Goal: Information Seeking & Learning: Learn about a topic

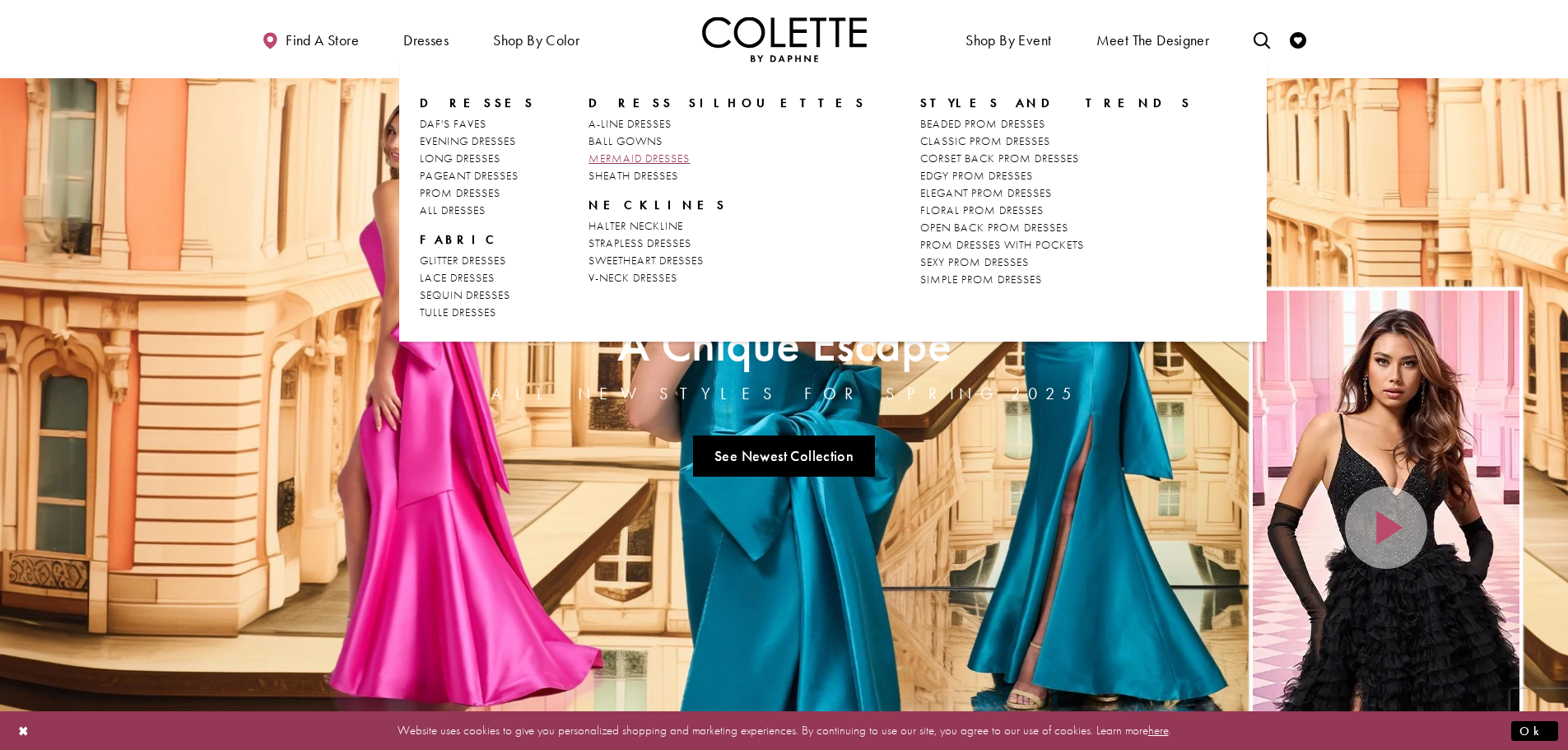
click at [651, 161] on span "MERMAID DRESSES" at bounding box center [639, 158] width 102 height 15
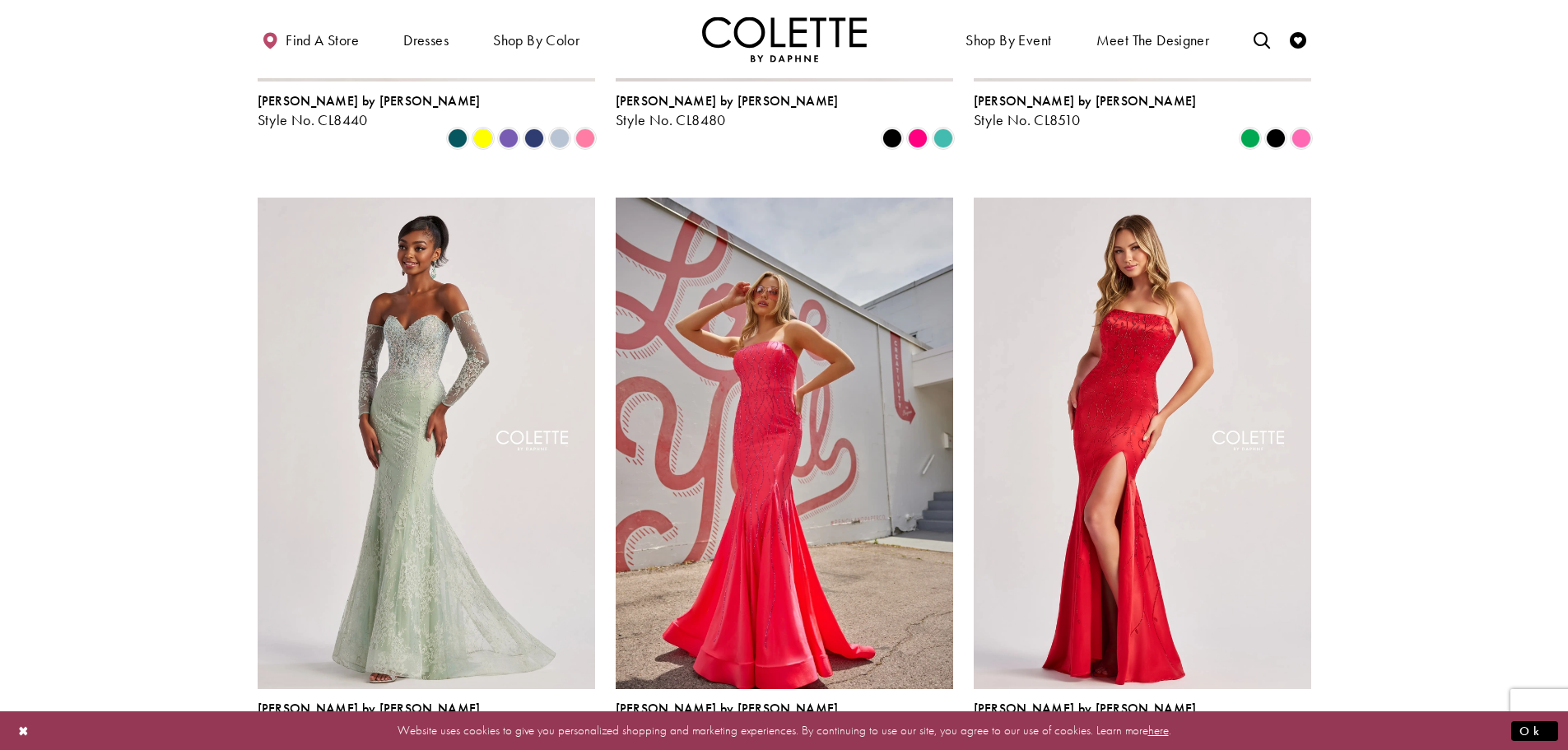
scroll to position [659, 0]
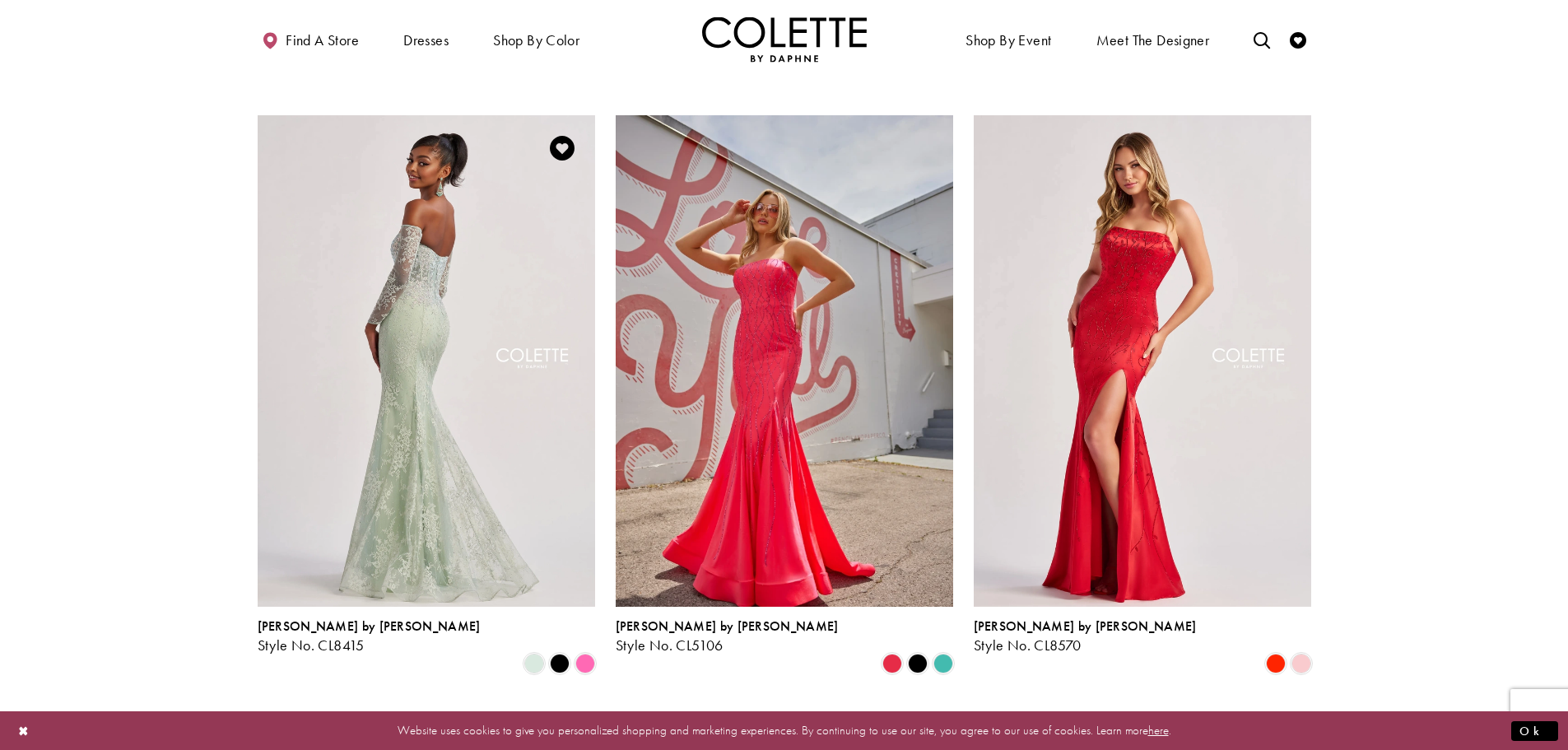
click at [409, 374] on img "Visit Colette by Daphne Style No. CL8415 Page" at bounding box center [426, 360] width 337 height 490
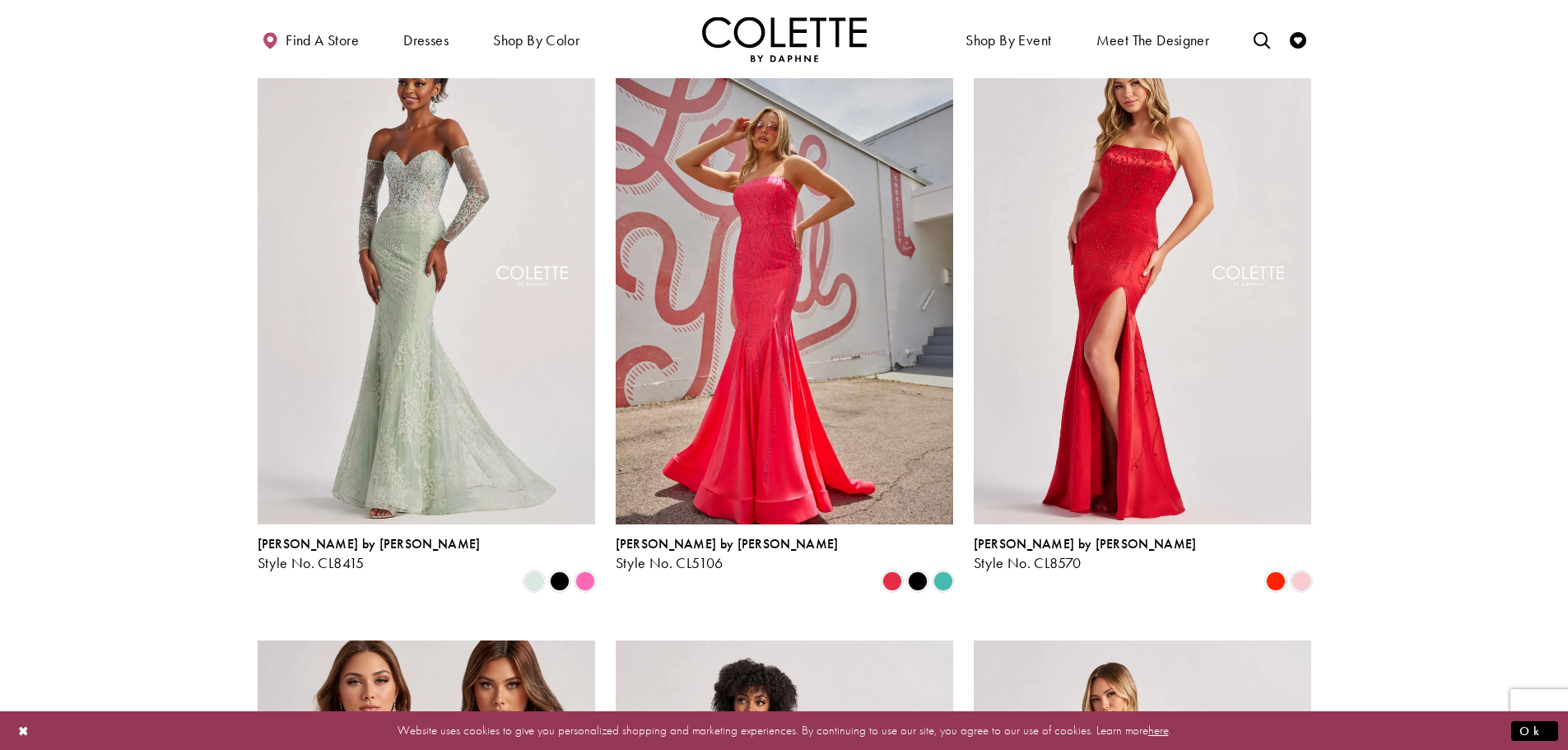
scroll to position [824, 0]
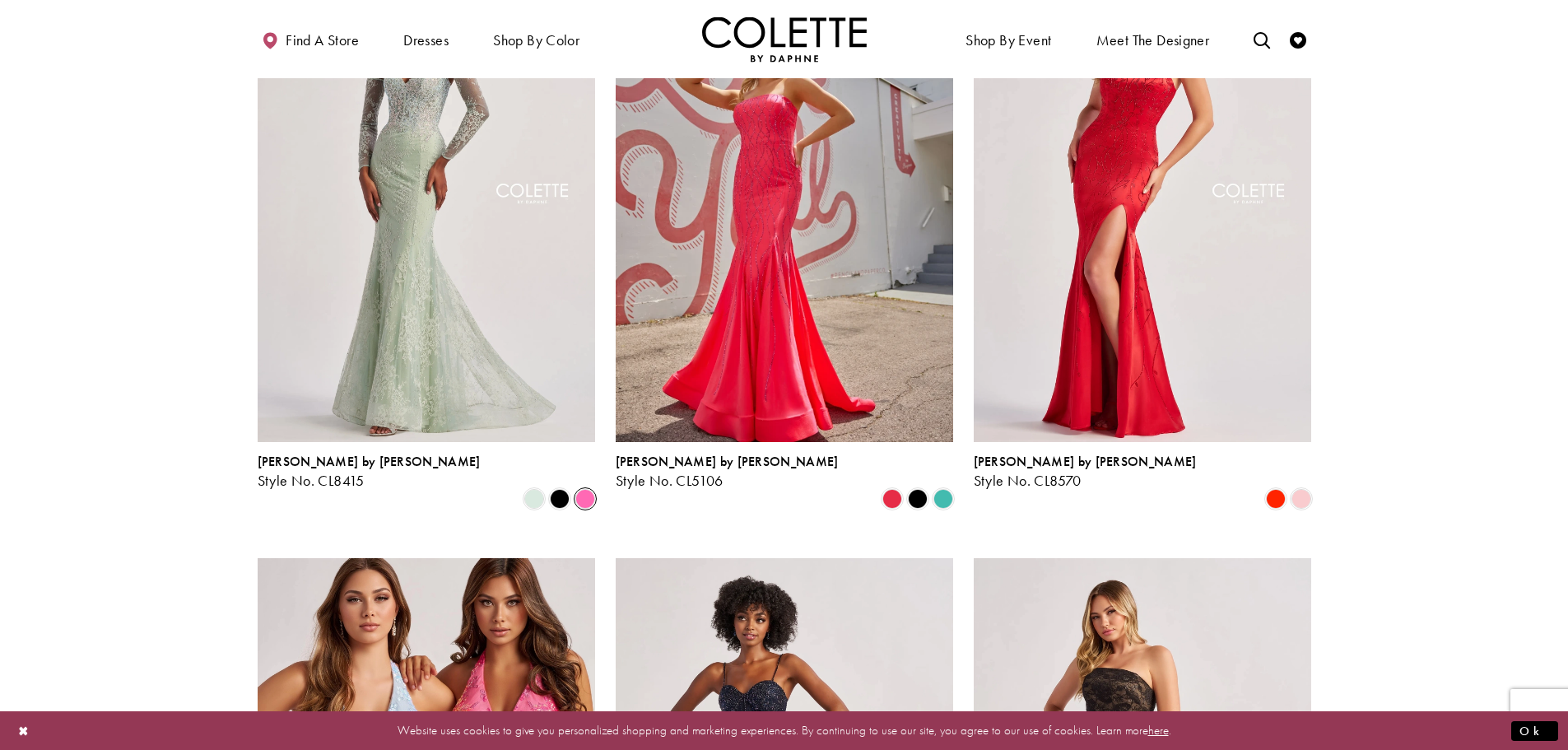
click at [579, 489] on span "Product List" at bounding box center [585, 499] width 19 height 19
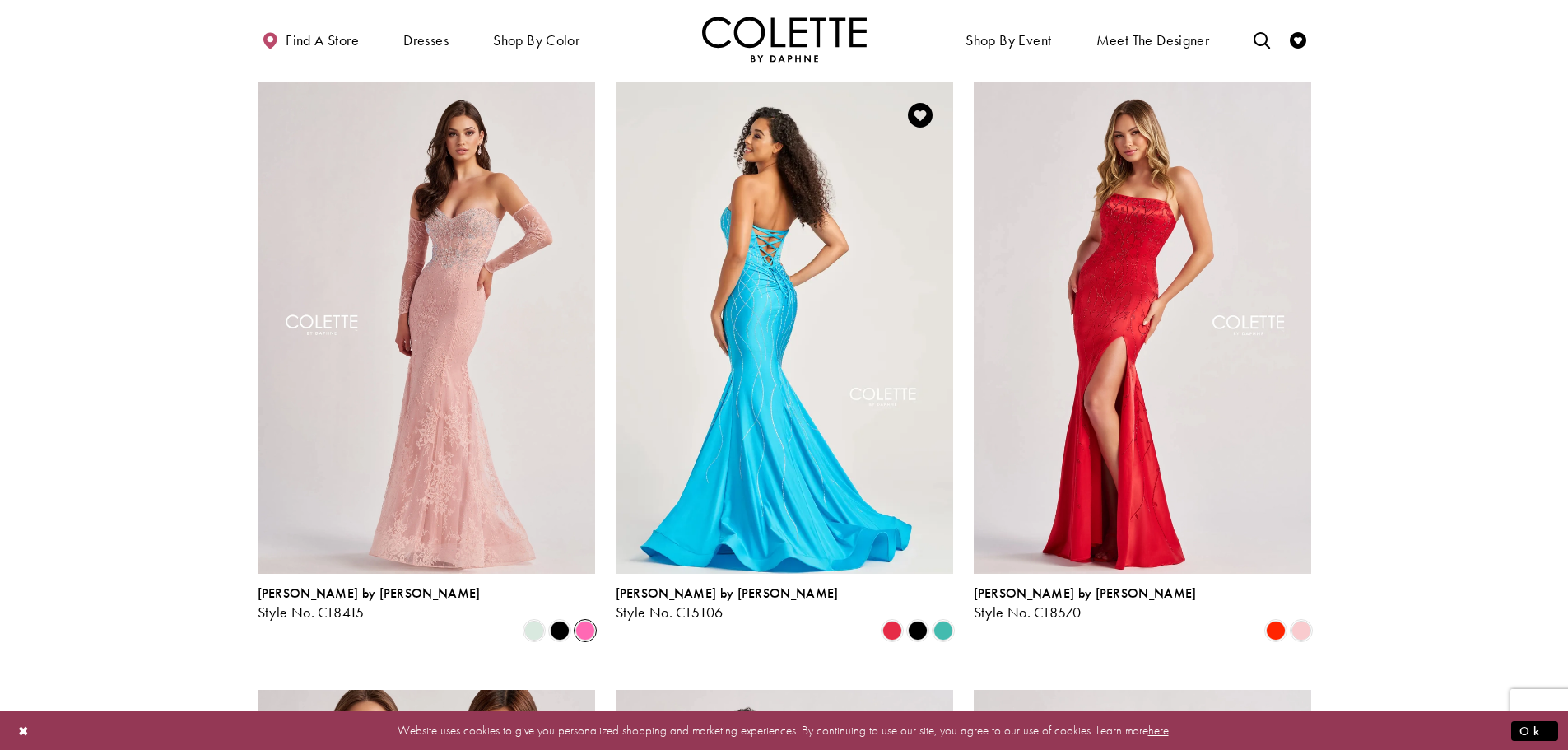
scroll to position [659, 0]
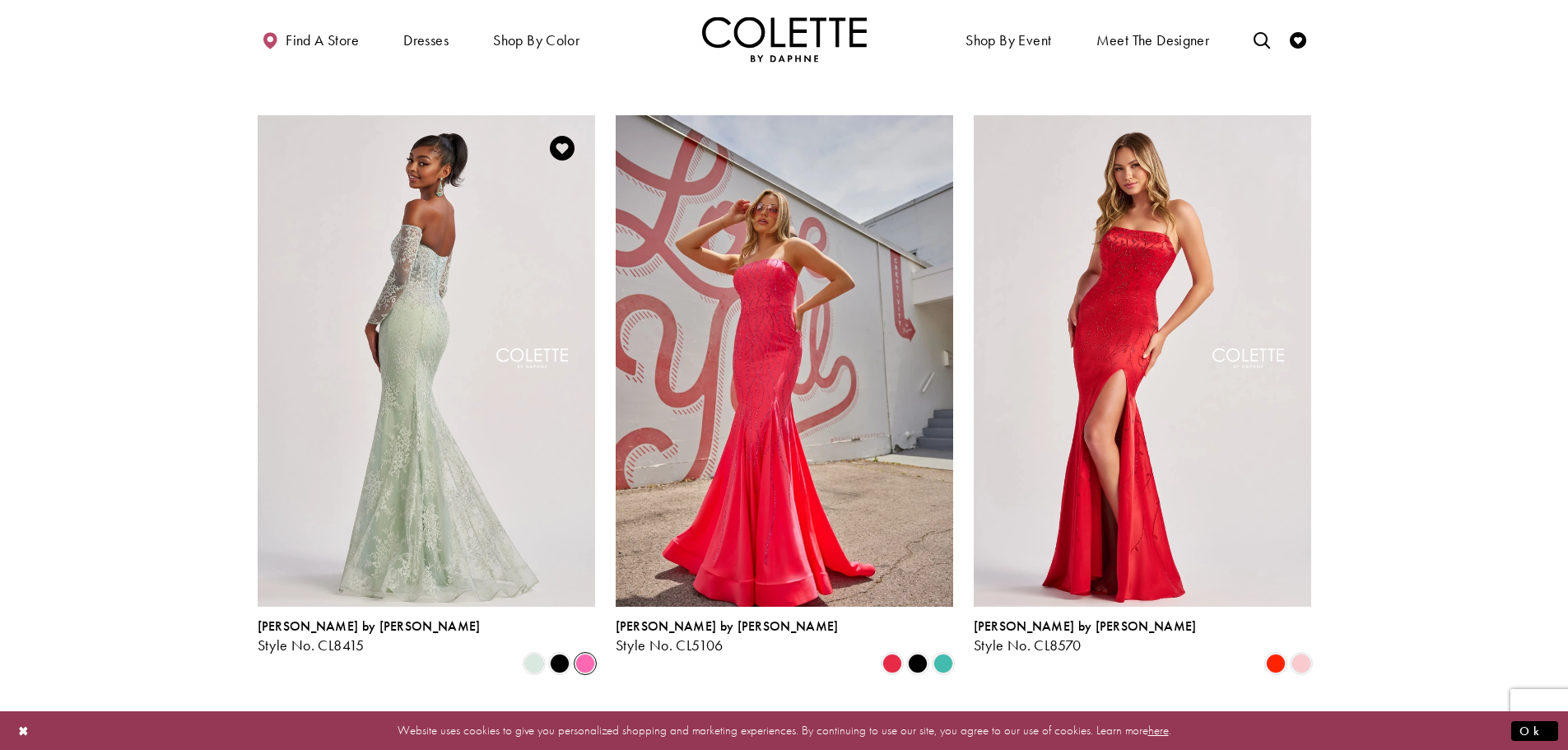
click at [485, 373] on img "Visit Colette by Daphne Style No. CL8415 Page" at bounding box center [426, 360] width 337 height 490
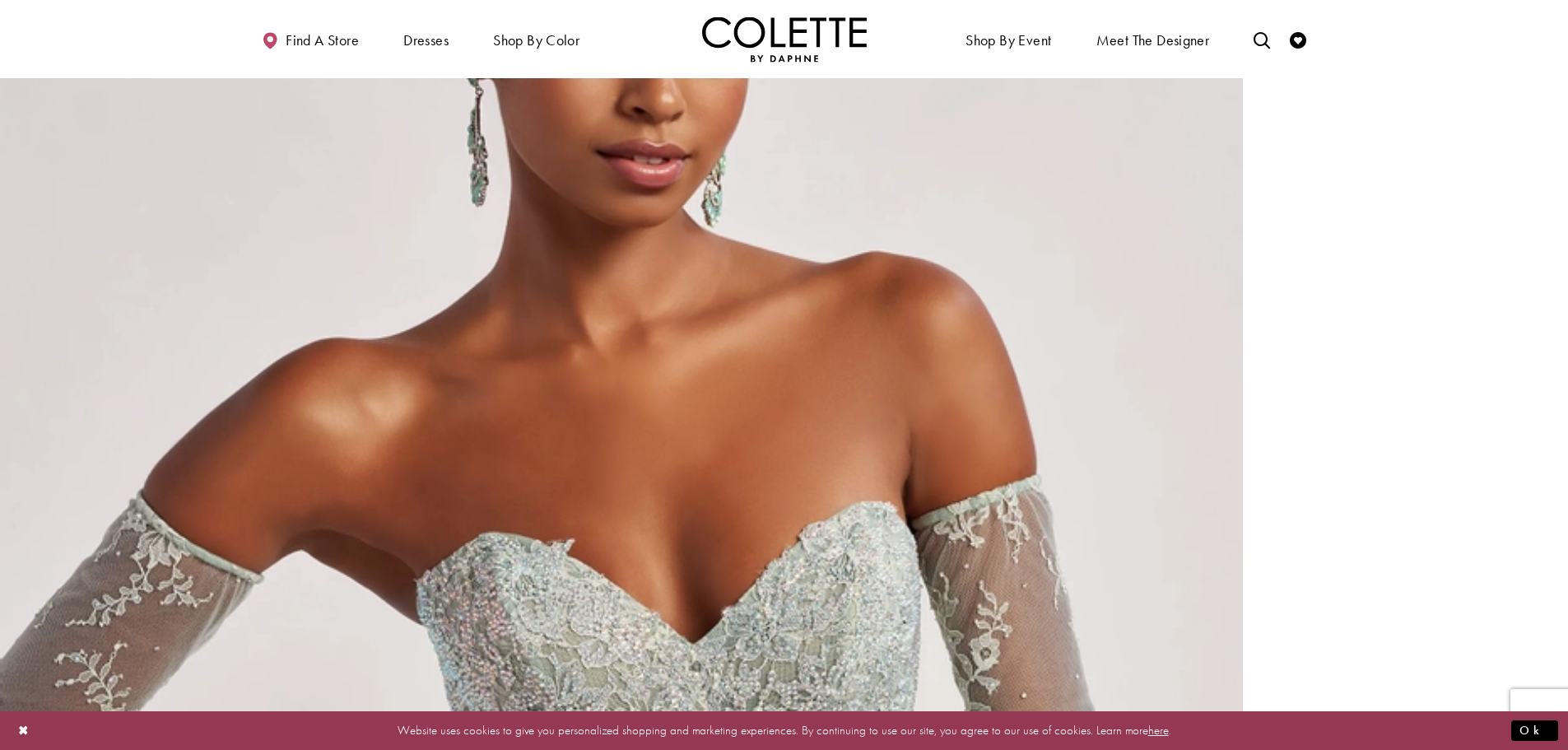
scroll to position [3376, 0]
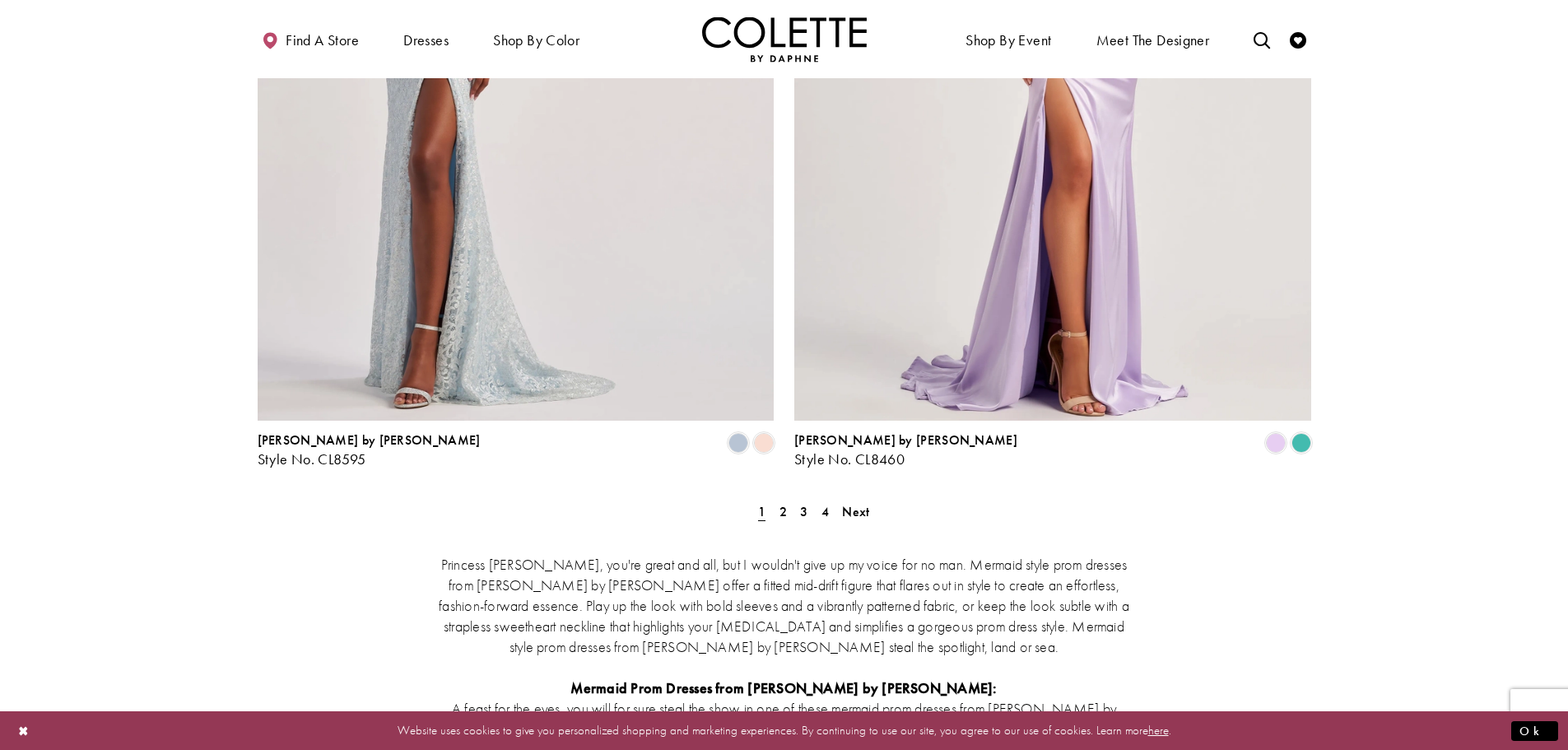
scroll to position [2882, 0]
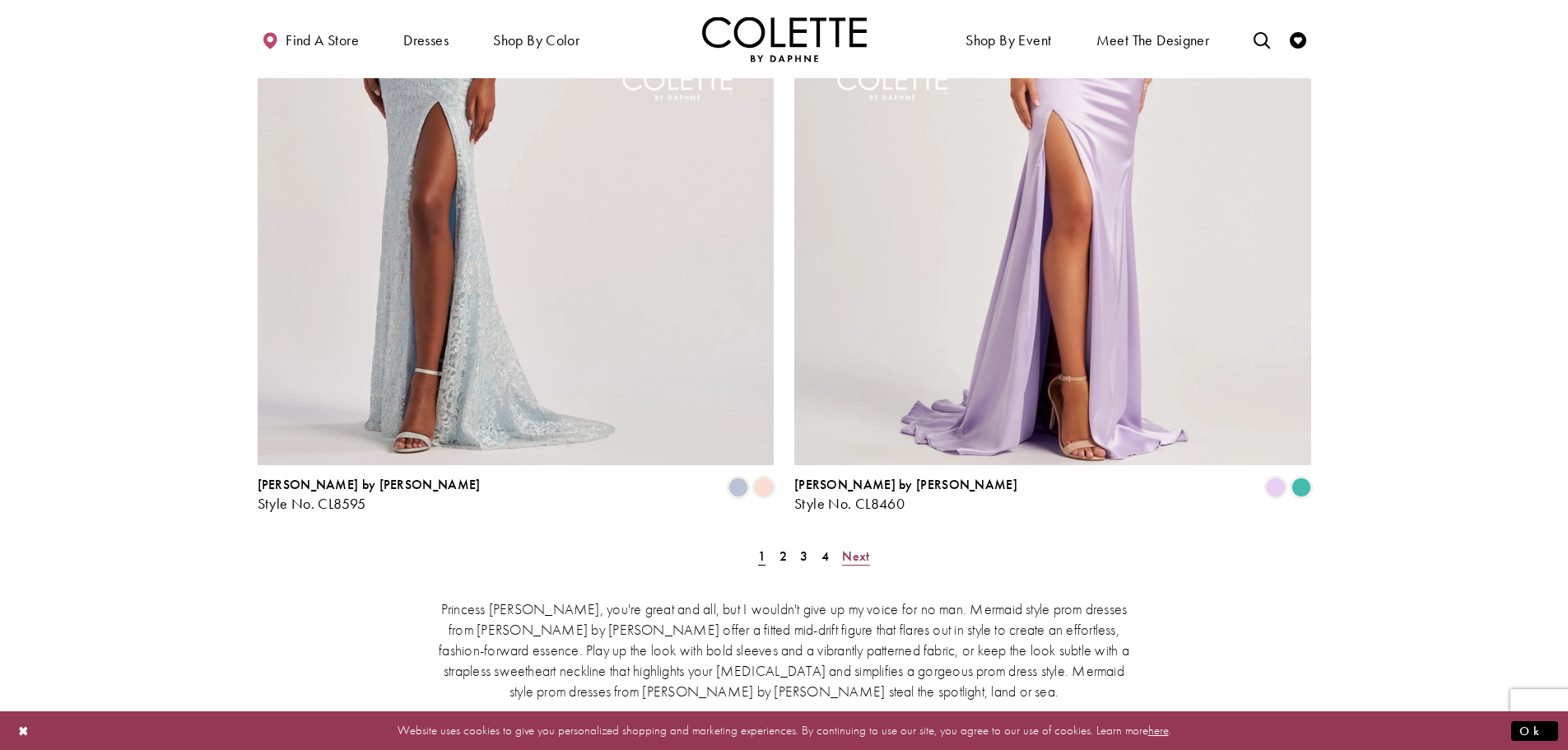
click at [853, 547] on span "Next" at bounding box center [855, 556] width 27 height 17
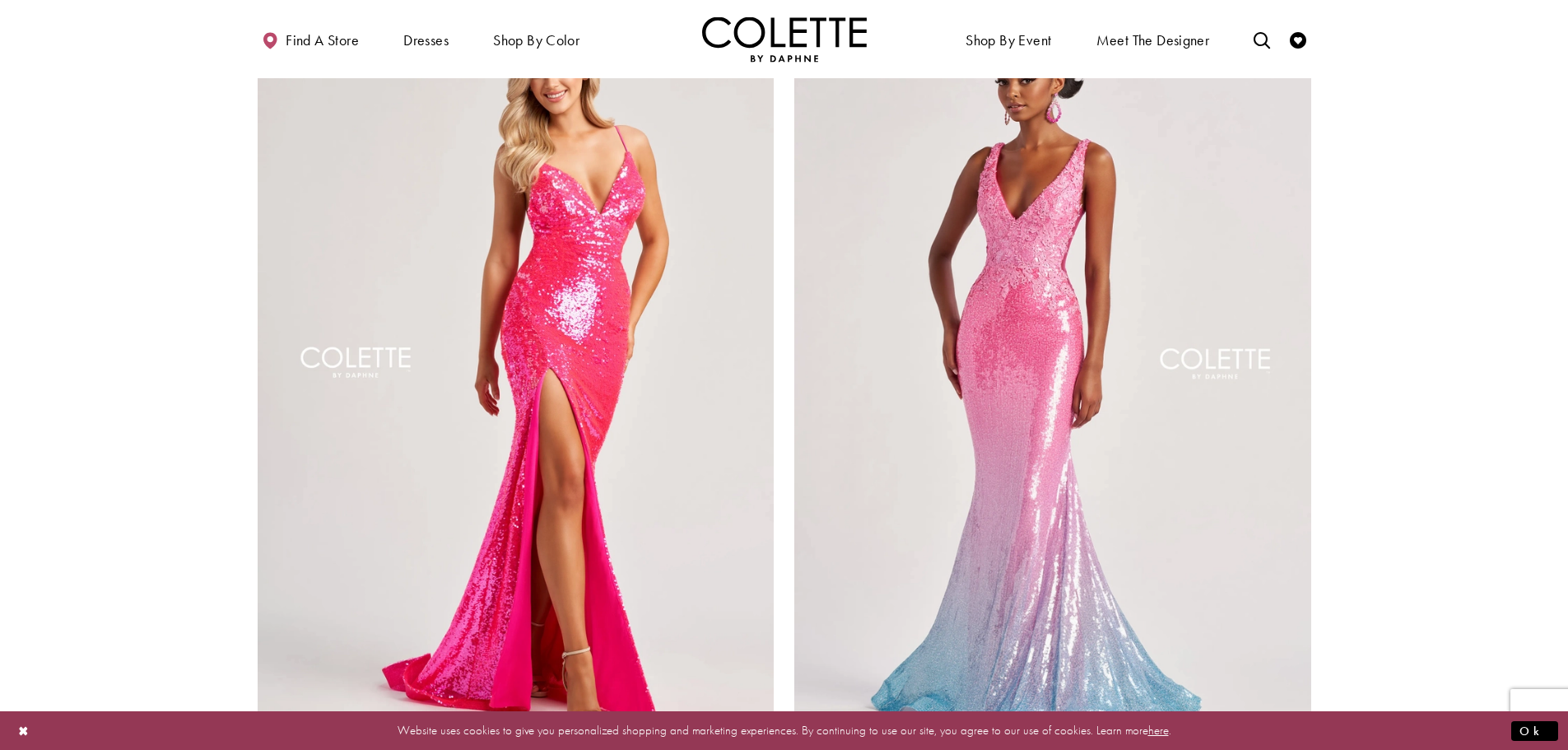
scroll to position [2641, 0]
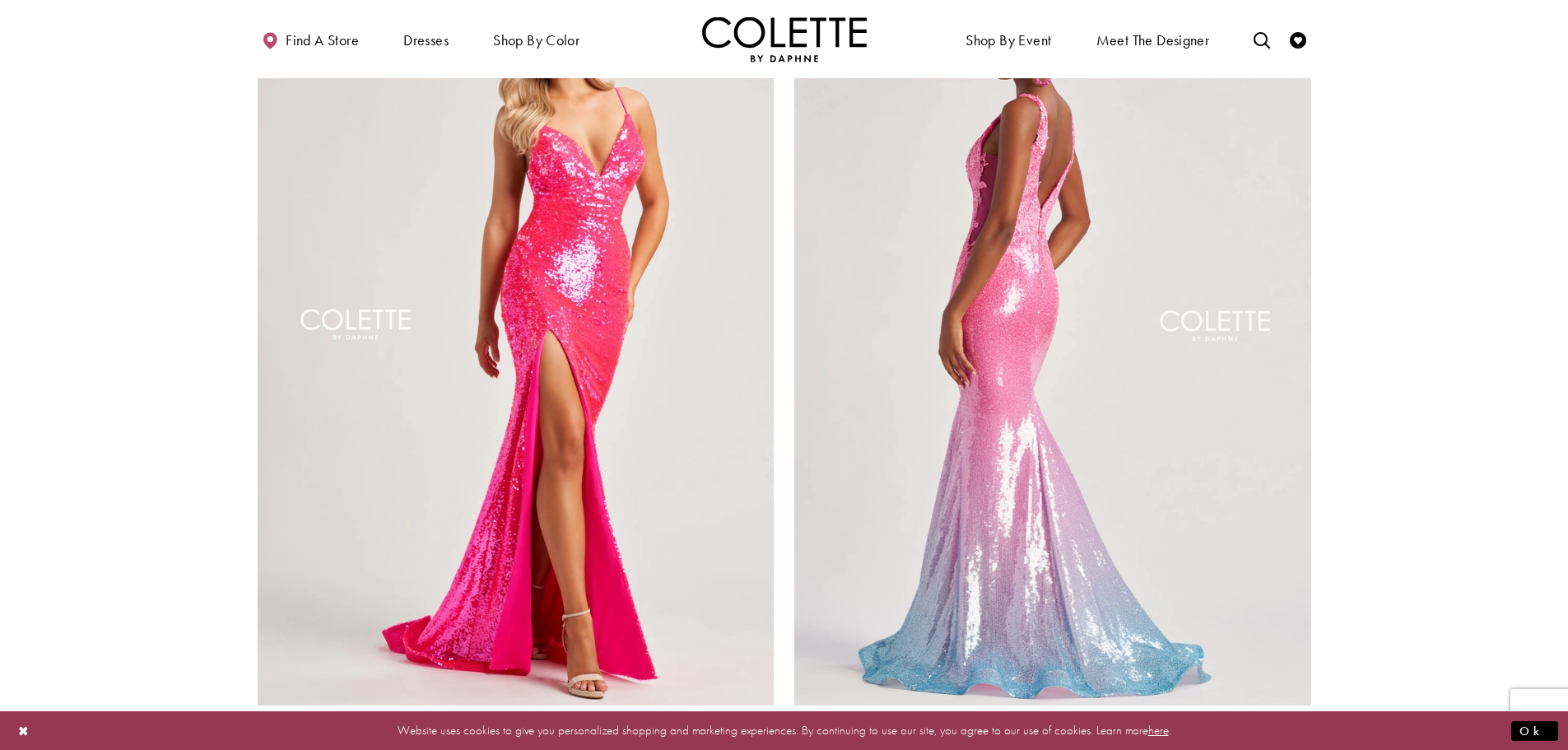
click at [1101, 485] on img "Visit Colette by Daphne Style No. CL8605 Page" at bounding box center [1053, 329] width 517 height 752
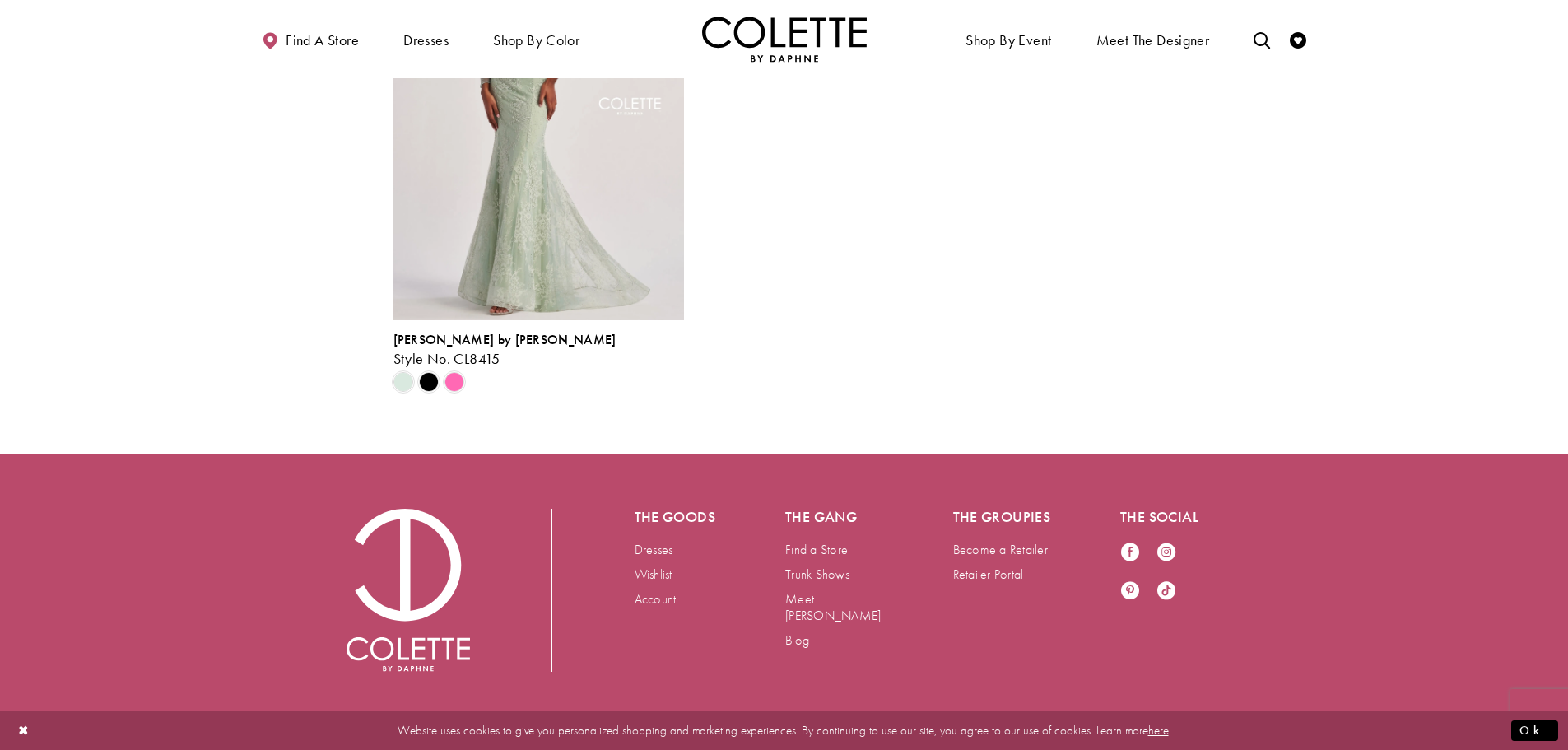
scroll to position [3047, 0]
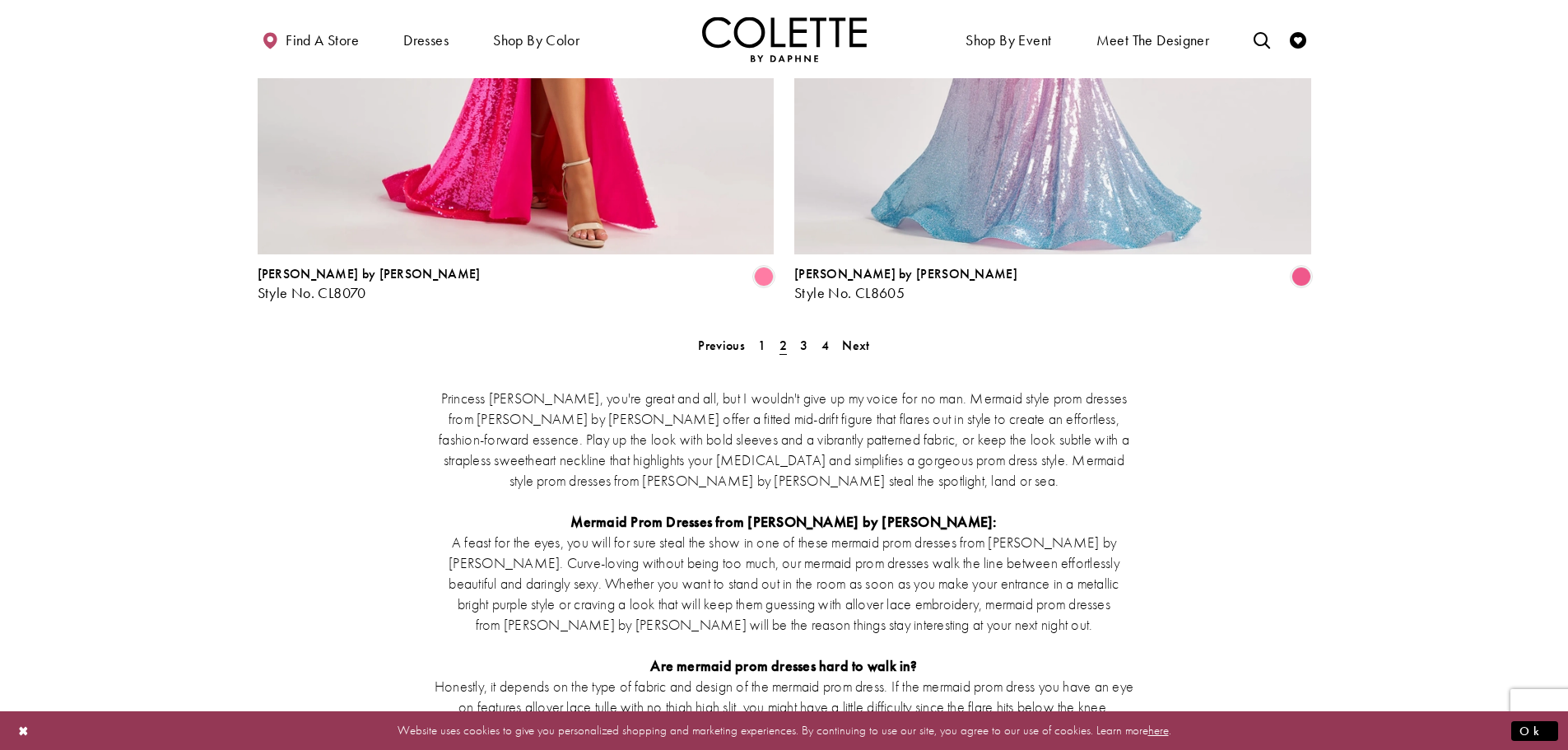
scroll to position [3218, 0]
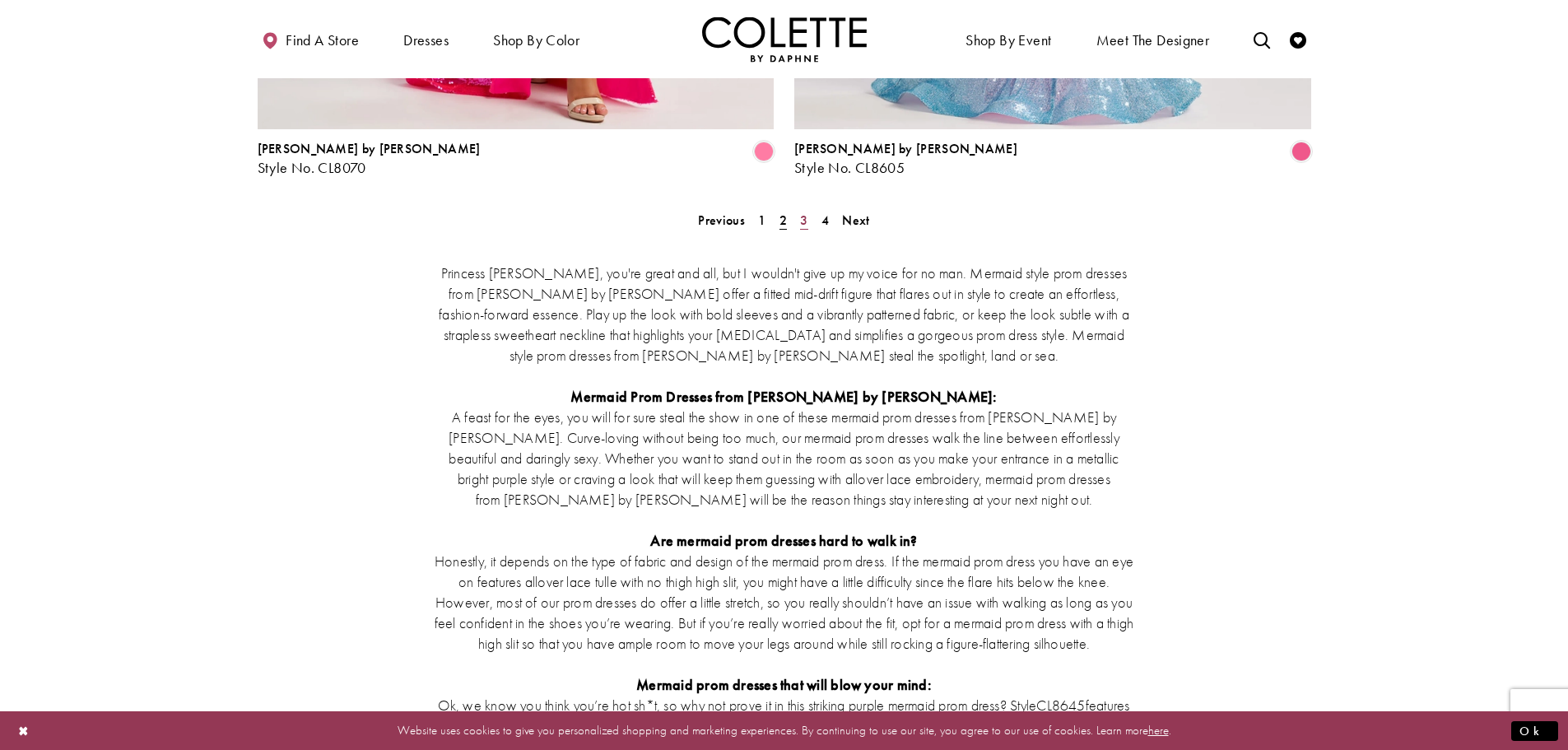
click at [802, 211] on span "3" at bounding box center [804, 220] width 8 height 17
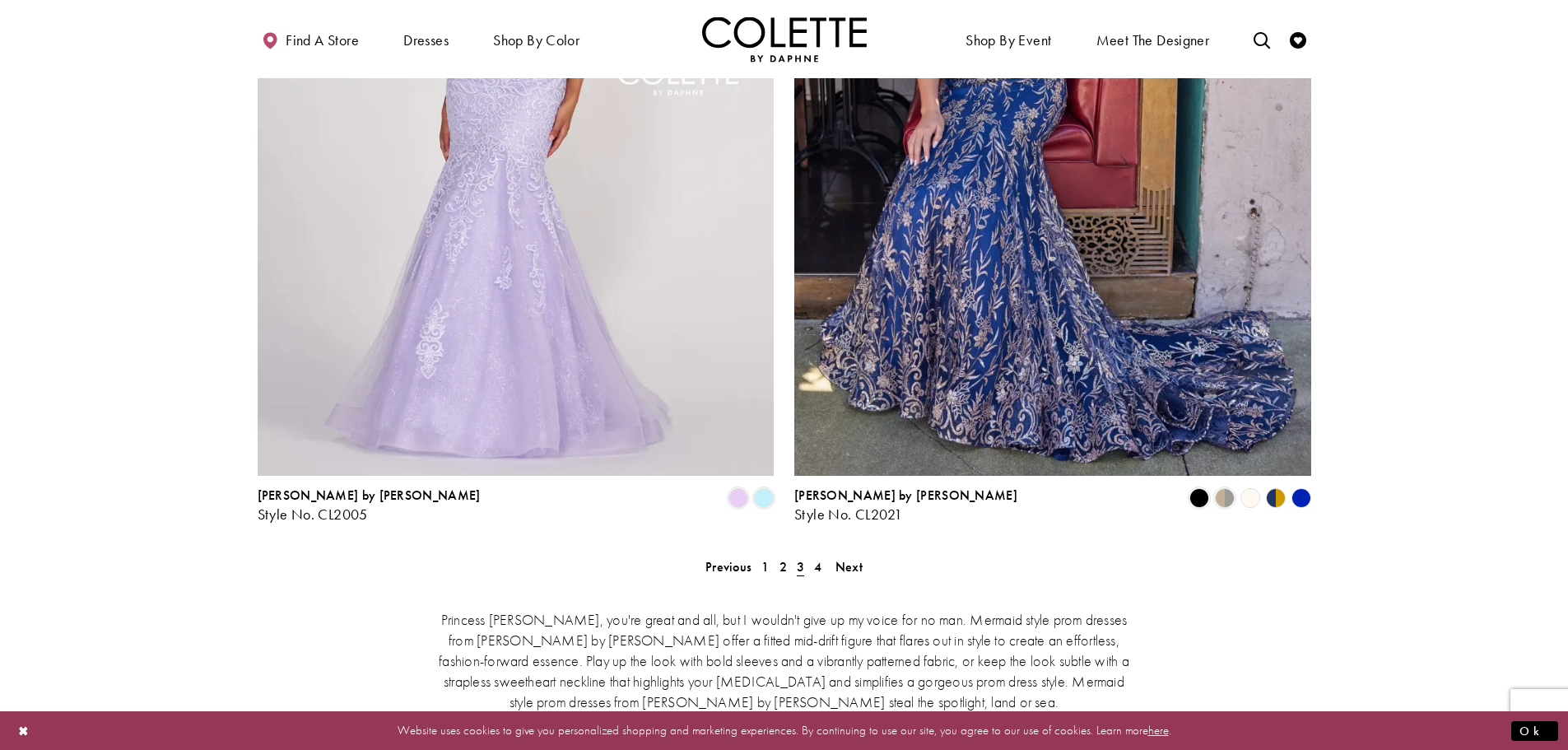
scroll to position [2889, 0]
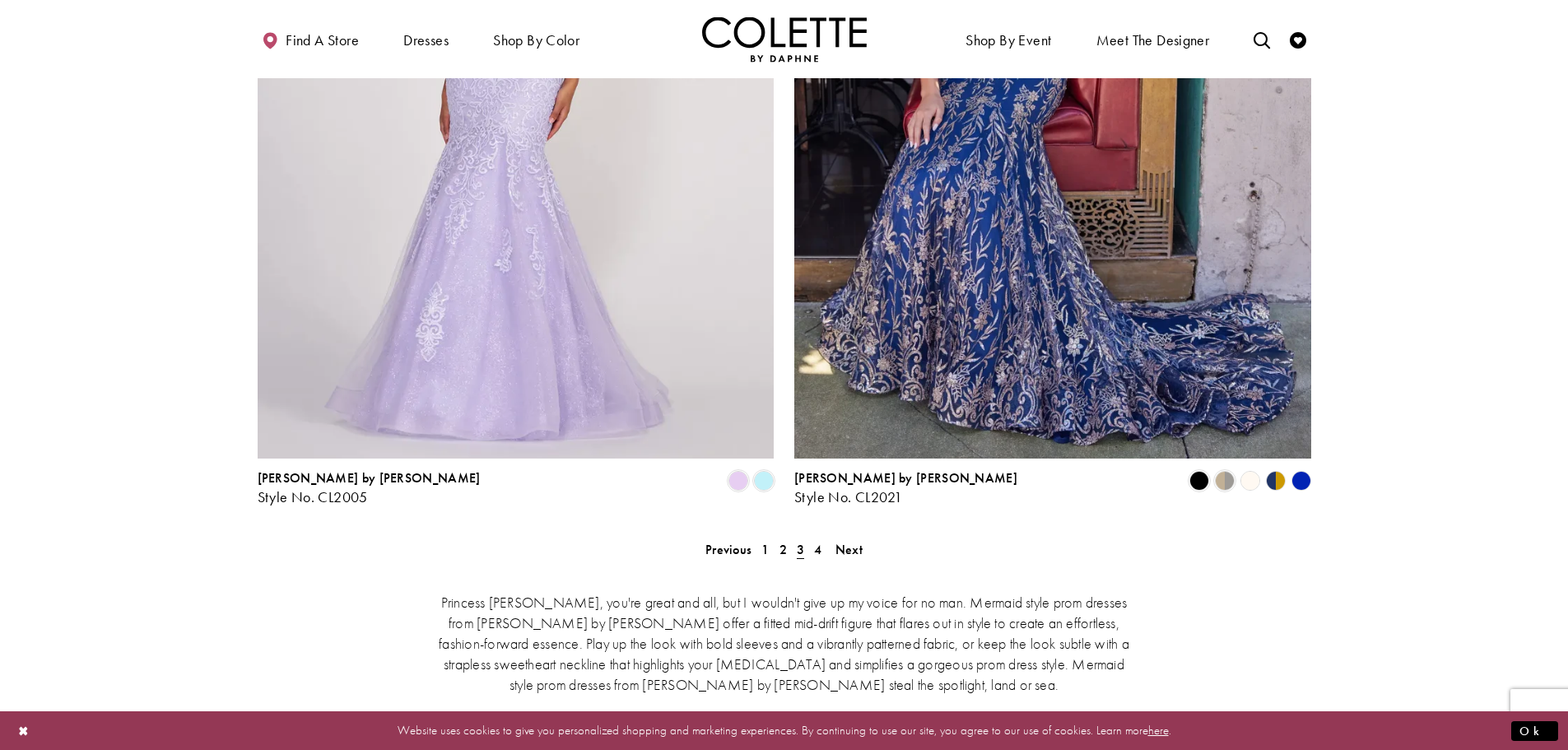
click at [1274, 469] on polygon "Product List" at bounding box center [1270, 482] width 14 height 25
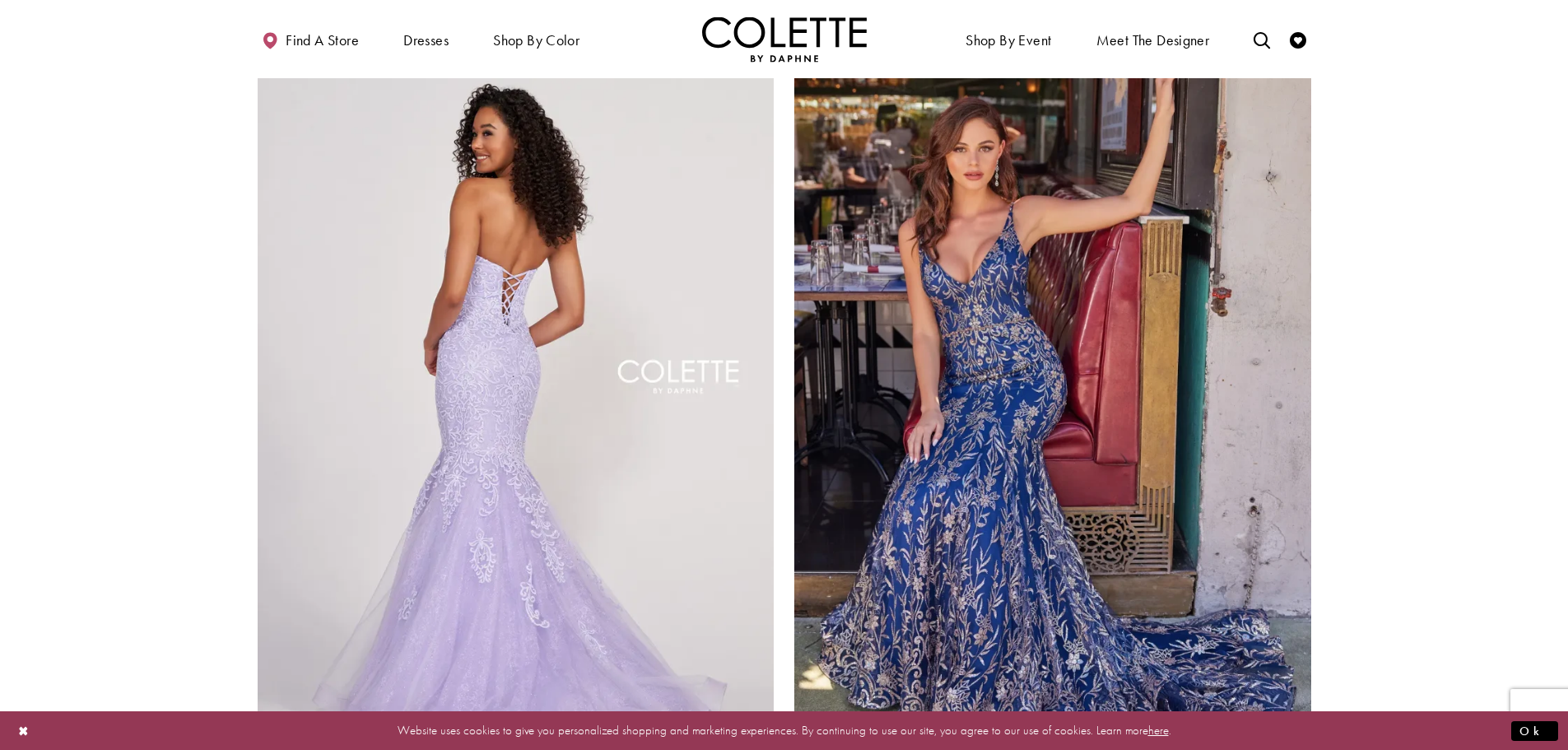
scroll to position [2559, 0]
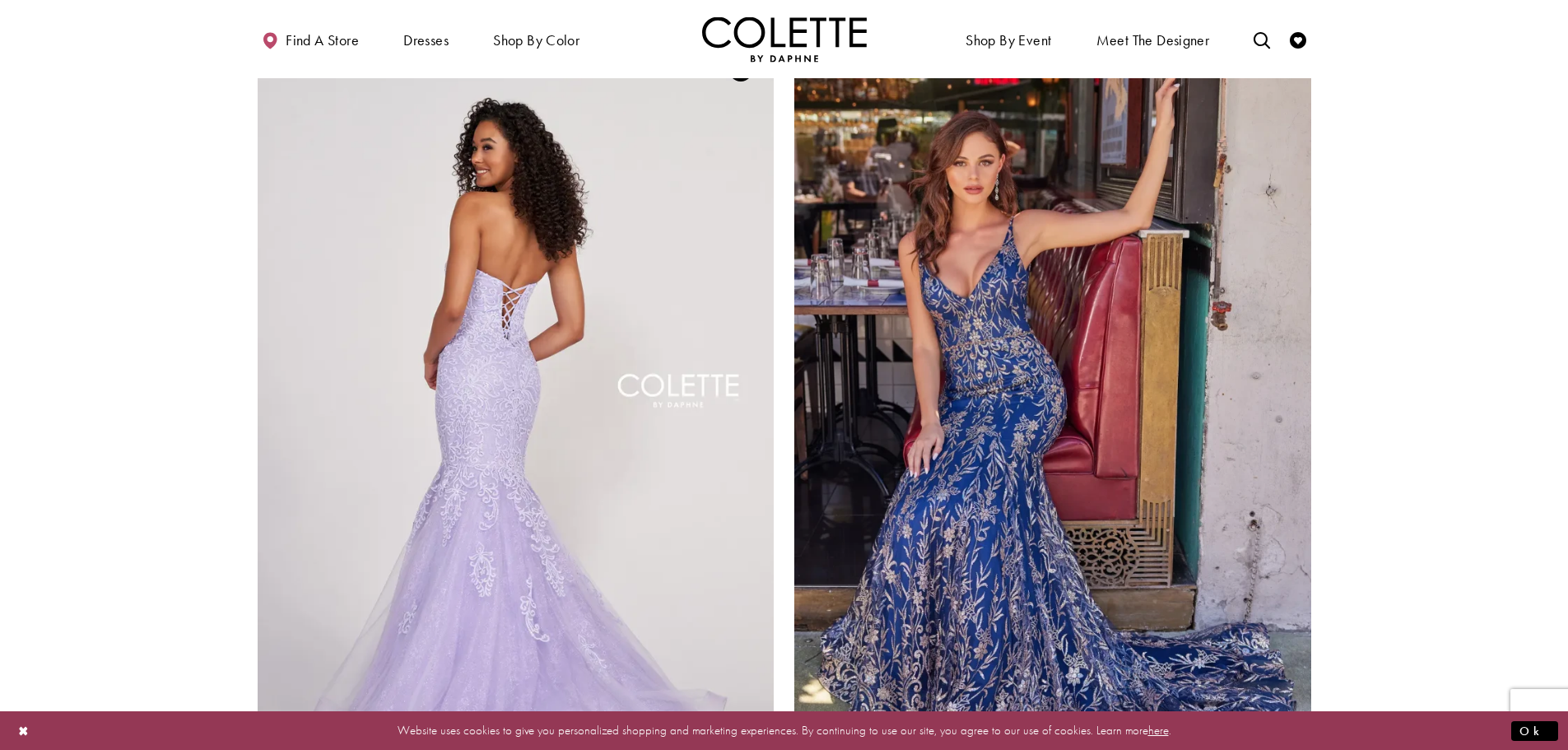
click at [516, 366] on img "Visit Colette by Daphne Style No. CL2005 Page" at bounding box center [516, 412] width 517 height 752
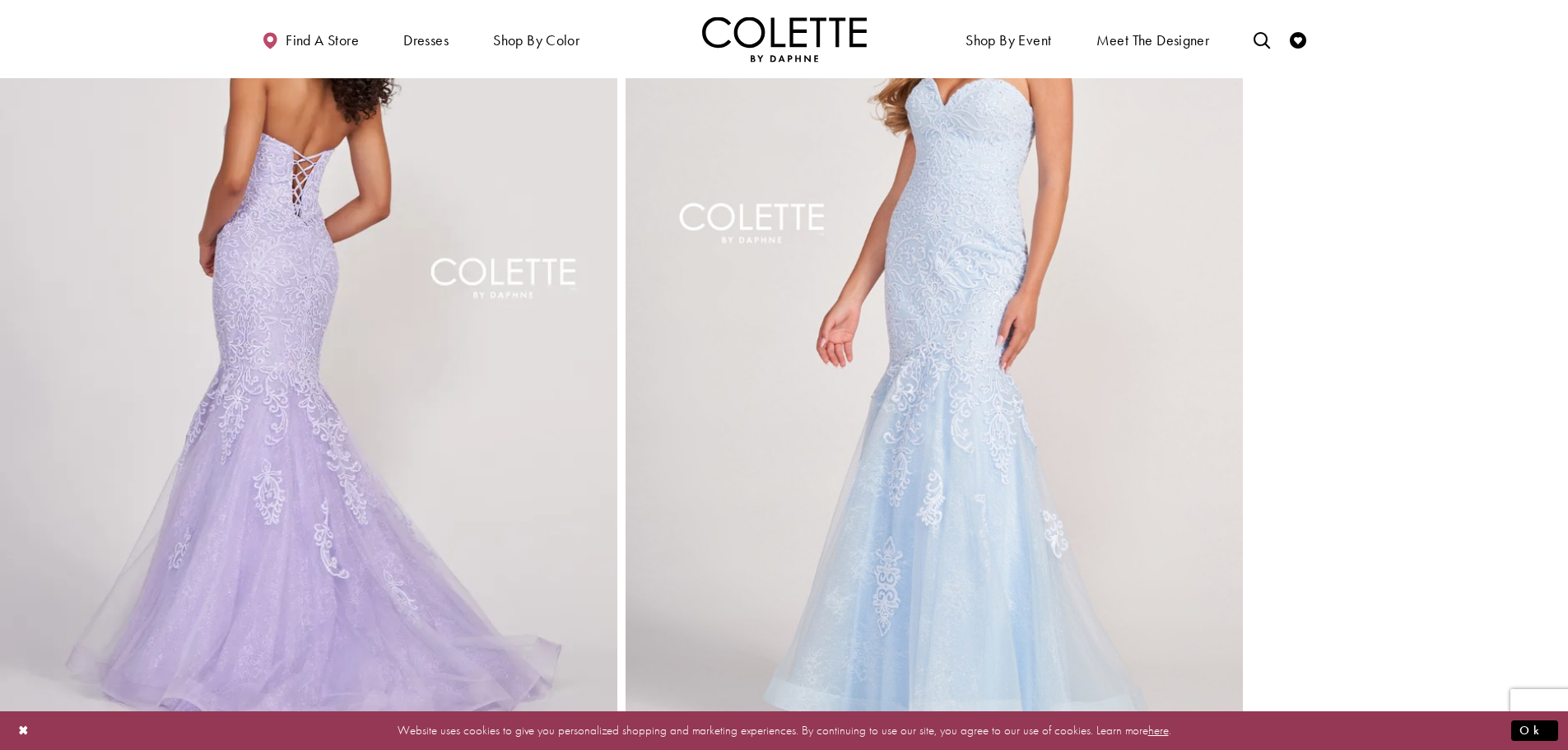
scroll to position [1153, 0]
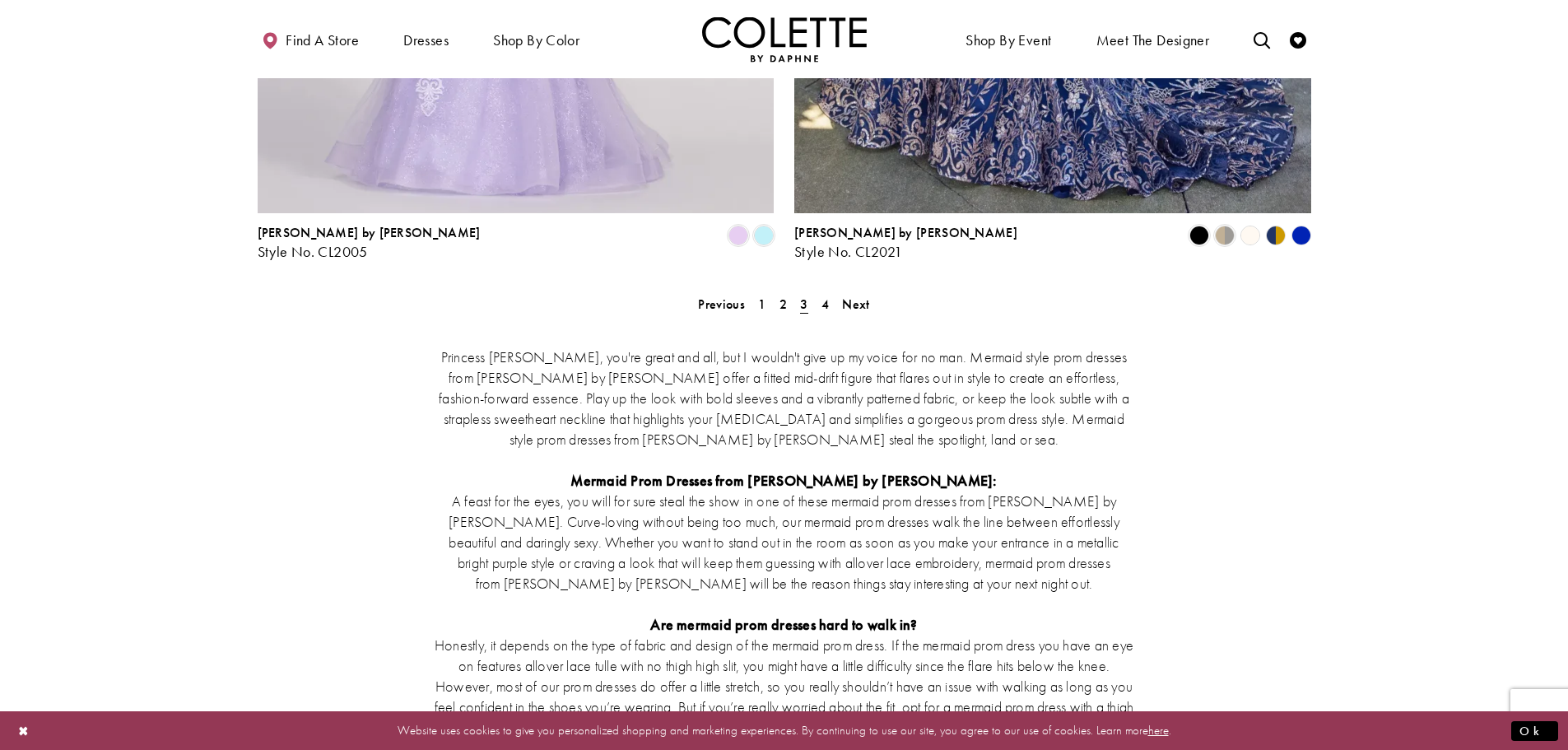
scroll to position [3136, 0]
click at [853, 294] on span "Next" at bounding box center [855, 302] width 27 height 17
